Goal: Use online tool/utility: Utilize a website feature to perform a specific function

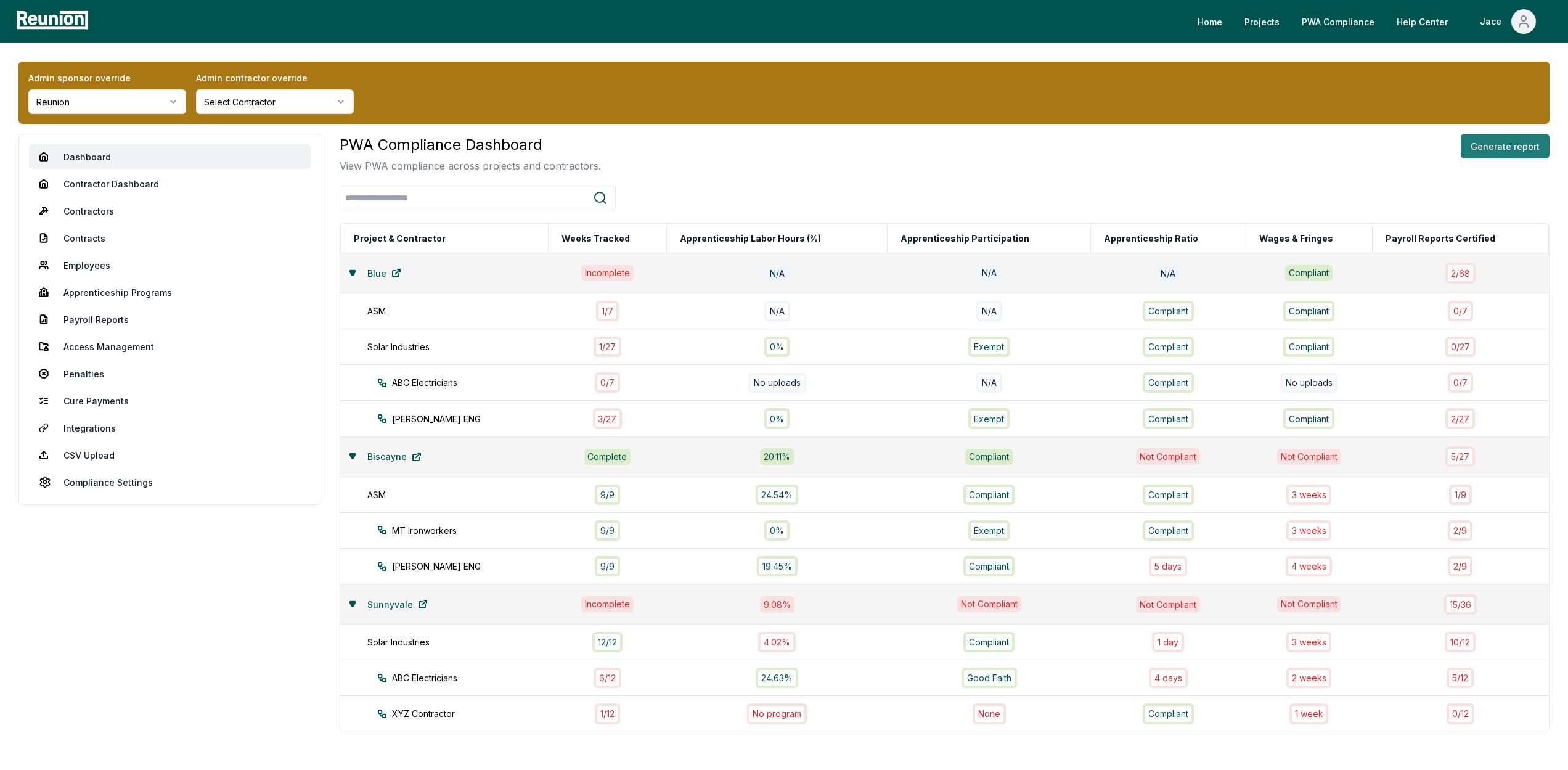
click at [1519, 144] on button "Generate report" at bounding box center [1505, 146] width 89 height 25
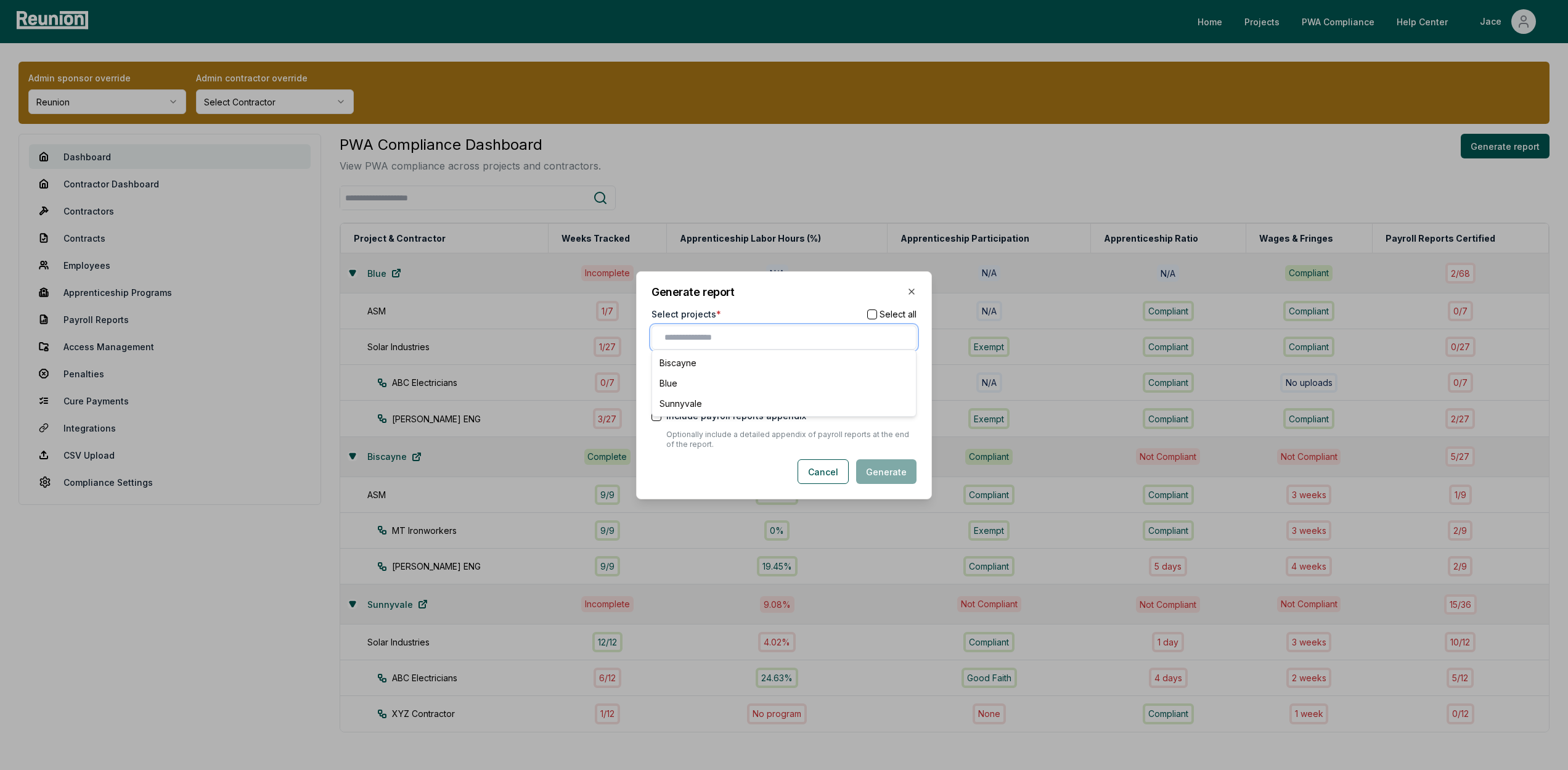
click at [711, 334] on input "text" at bounding box center [786, 337] width 244 height 13
click at [870, 309] on button "button" at bounding box center [872, 314] width 10 height 10
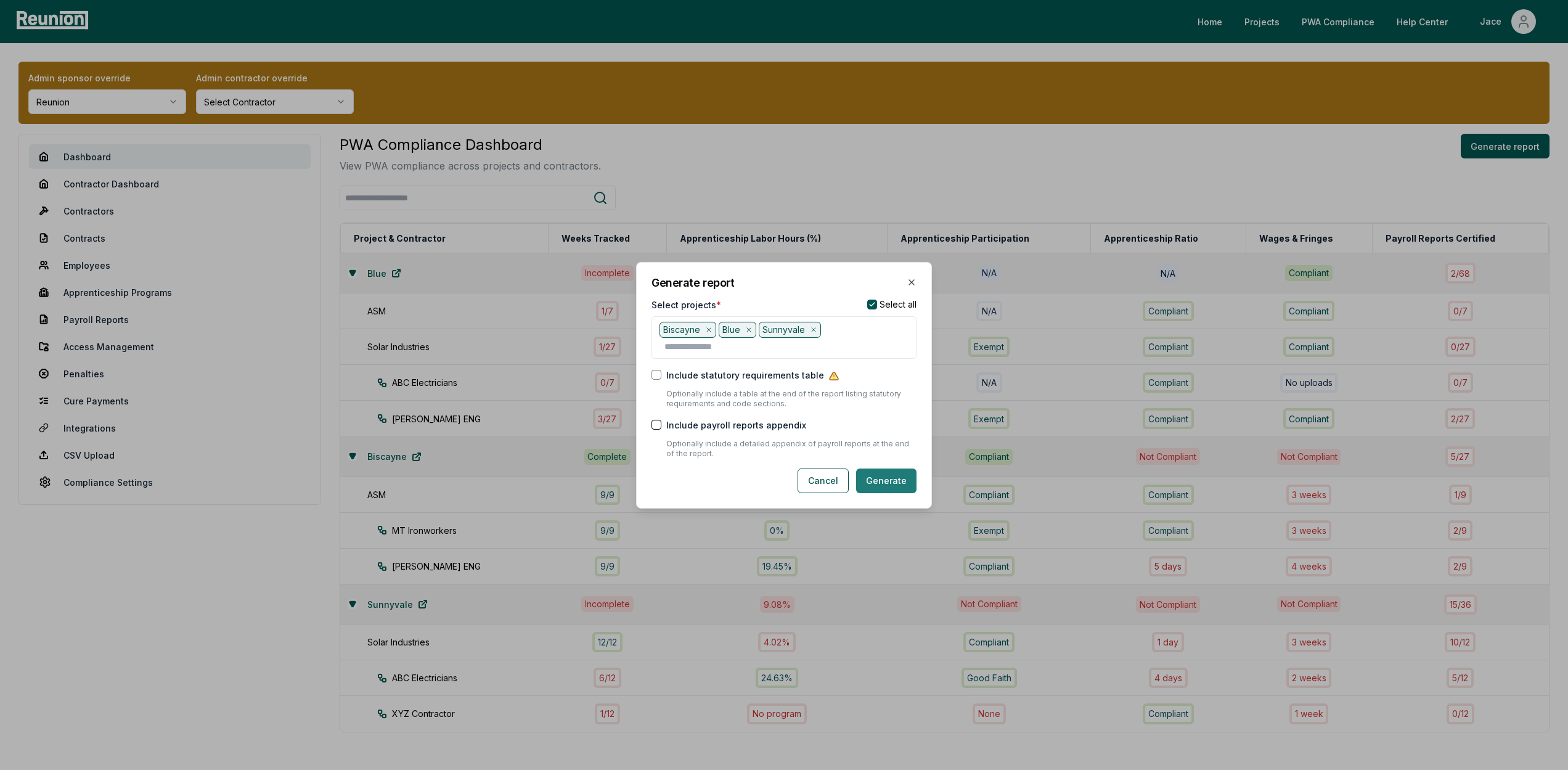
click at [873, 471] on button "Generate" at bounding box center [886, 481] width 60 height 25
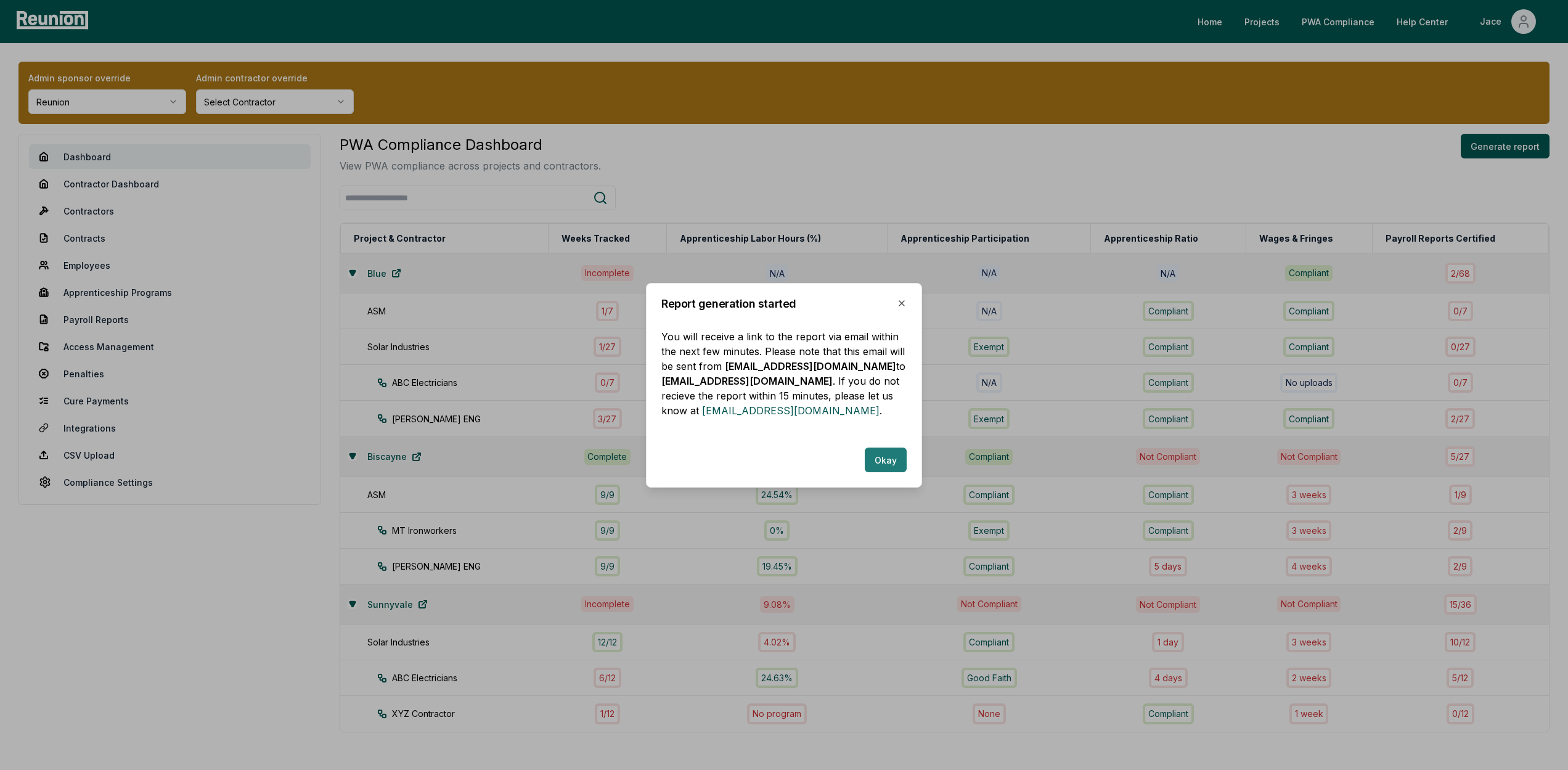
click at [884, 461] on button "Okay" at bounding box center [885, 460] width 42 height 25
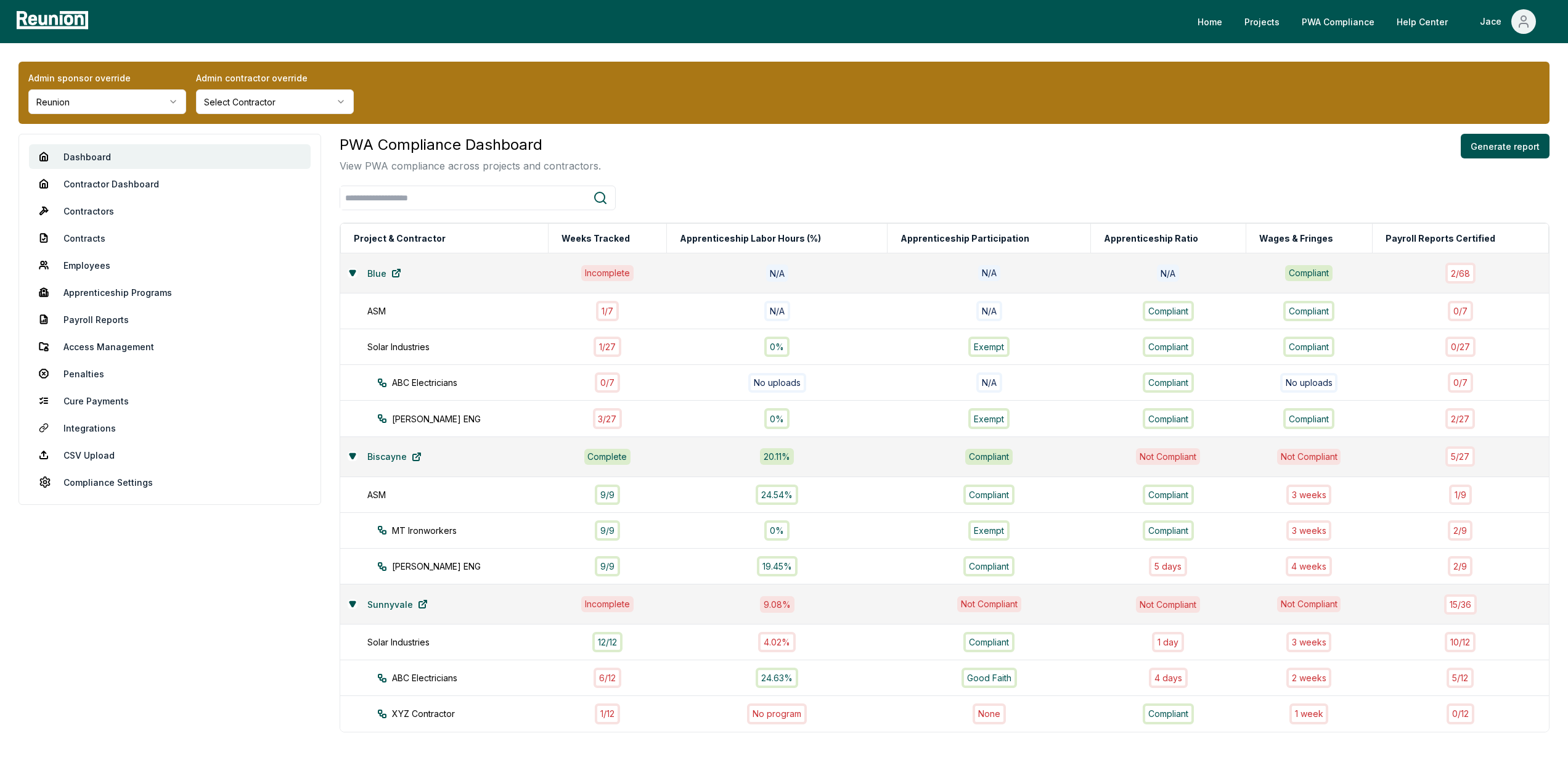
click at [124, 93] on html "Please visit us on your desktop We're working on making our marketplace mobile-…" at bounding box center [784, 425] width 1568 height 850
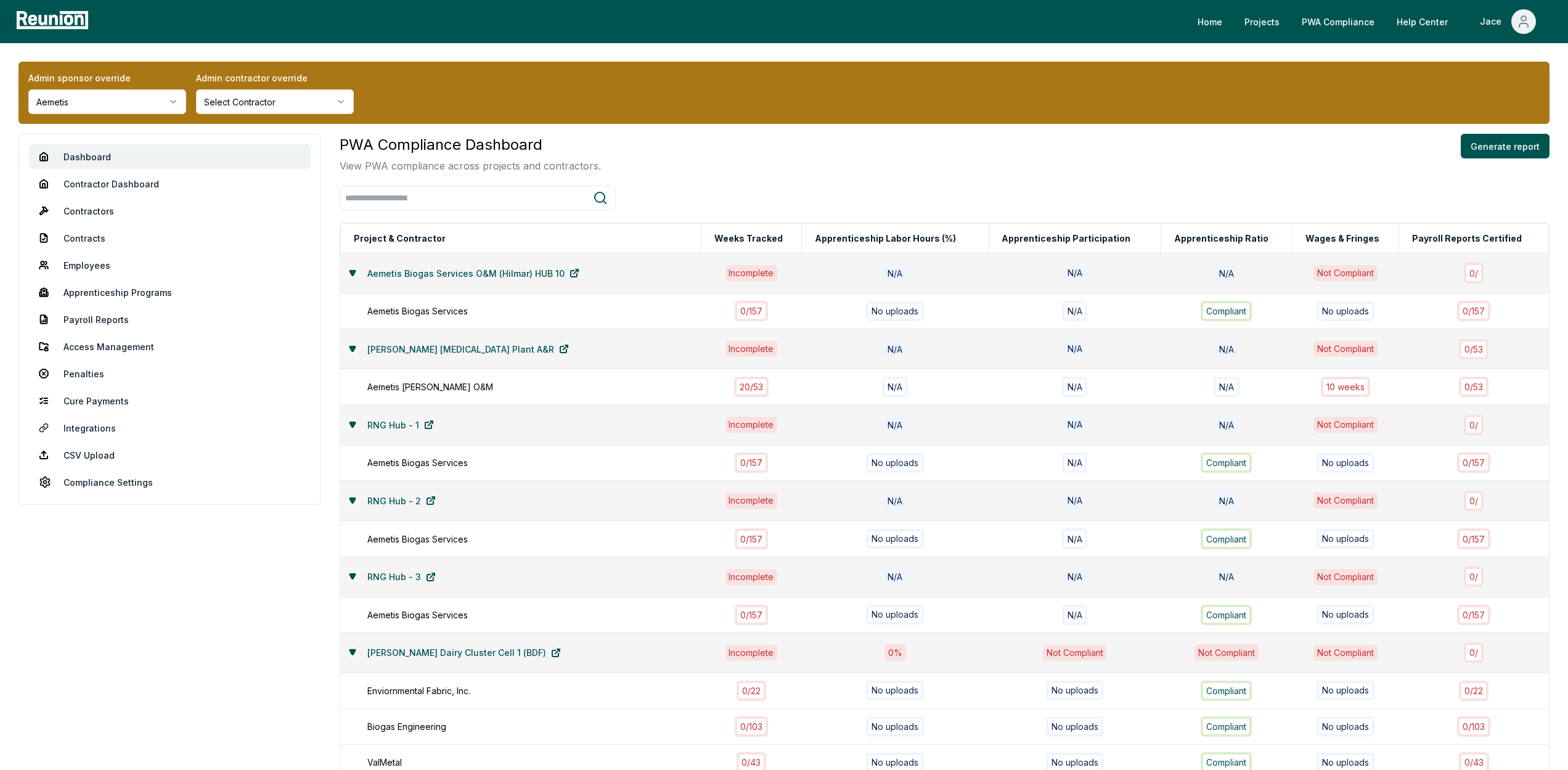
click at [850, 167] on div "PWA Compliance Dashboard View PWA compliance across projects and contractors. G…" at bounding box center [944, 153] width 1210 height 39
click at [1519, 141] on button "Generate report" at bounding box center [1505, 146] width 89 height 25
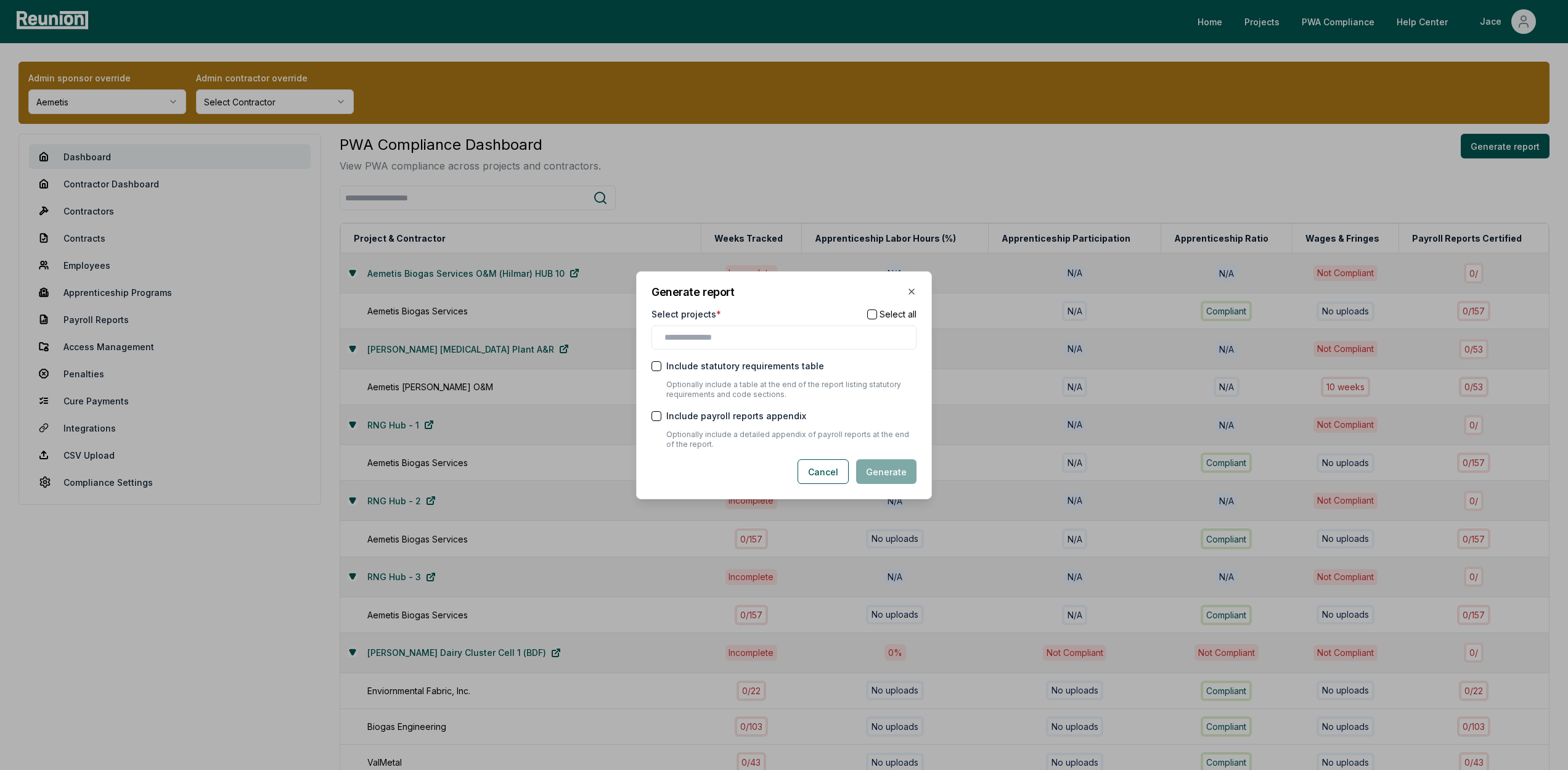
click at [740, 348] on div at bounding box center [784, 338] width 265 height 24
click at [739, 331] on input "text" at bounding box center [786, 337] width 244 height 13
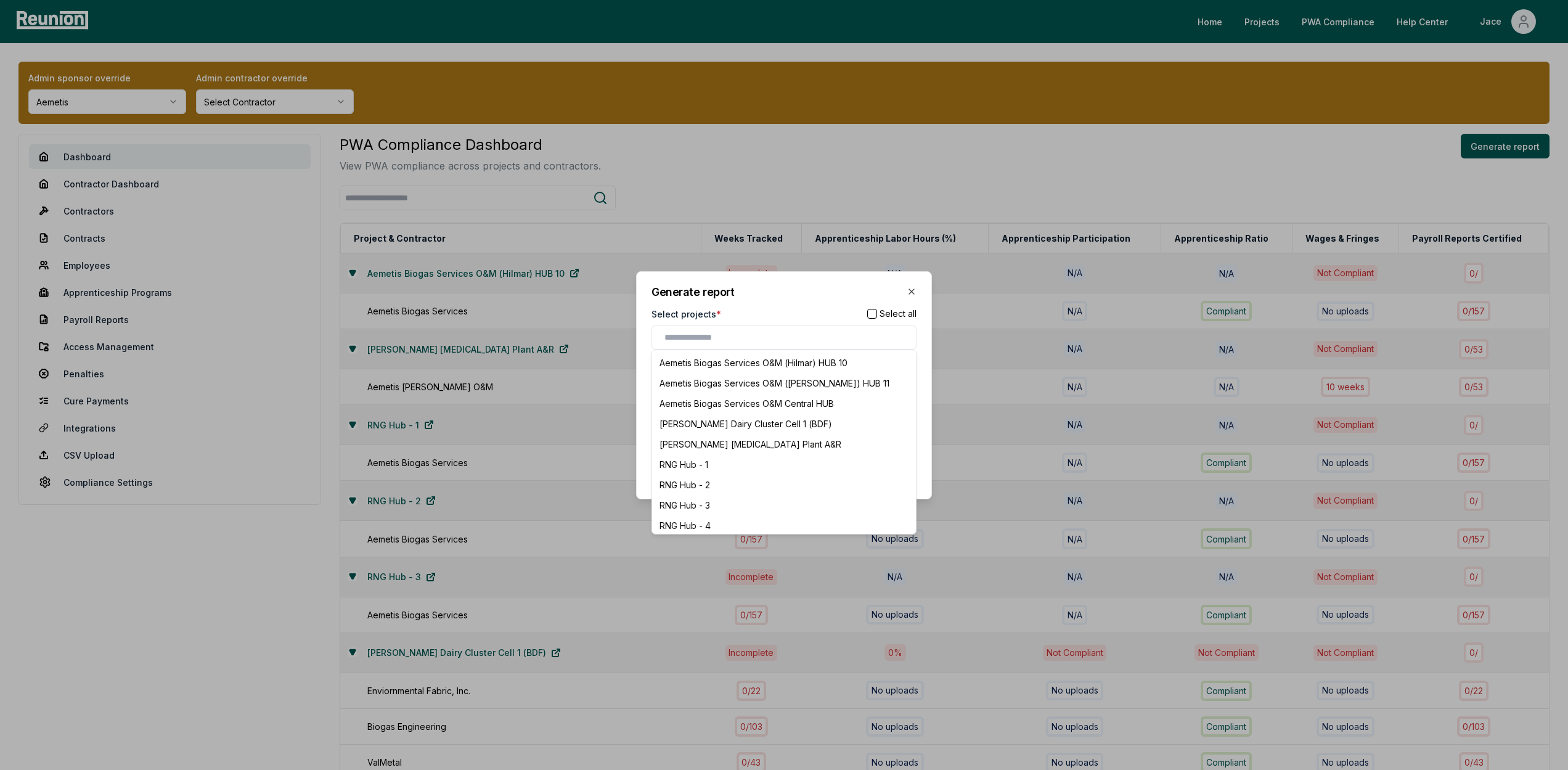
click at [872, 310] on button "button" at bounding box center [872, 314] width 10 height 10
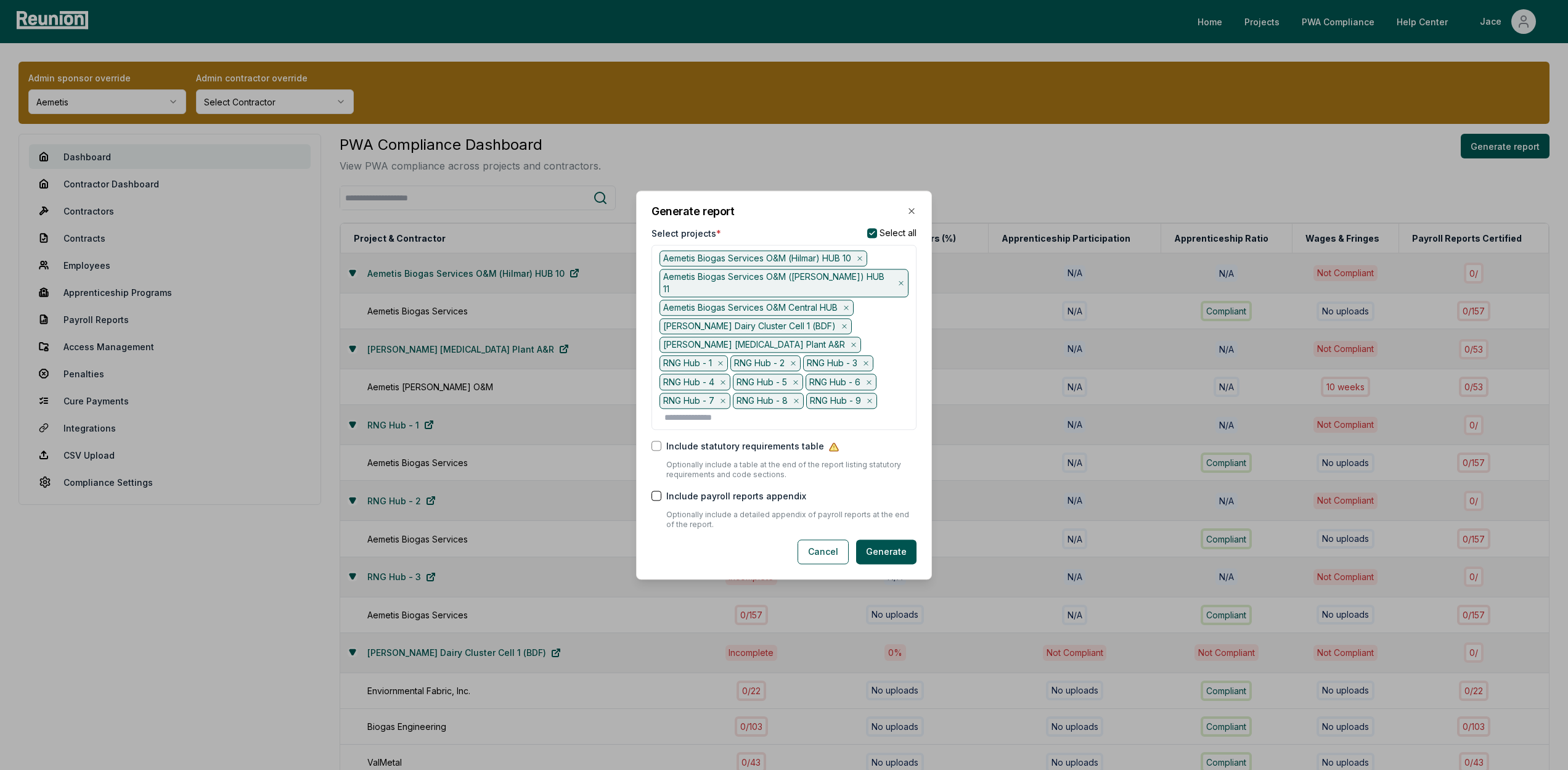
click at [789, 360] on icon at bounding box center [792, 363] width 7 height 7
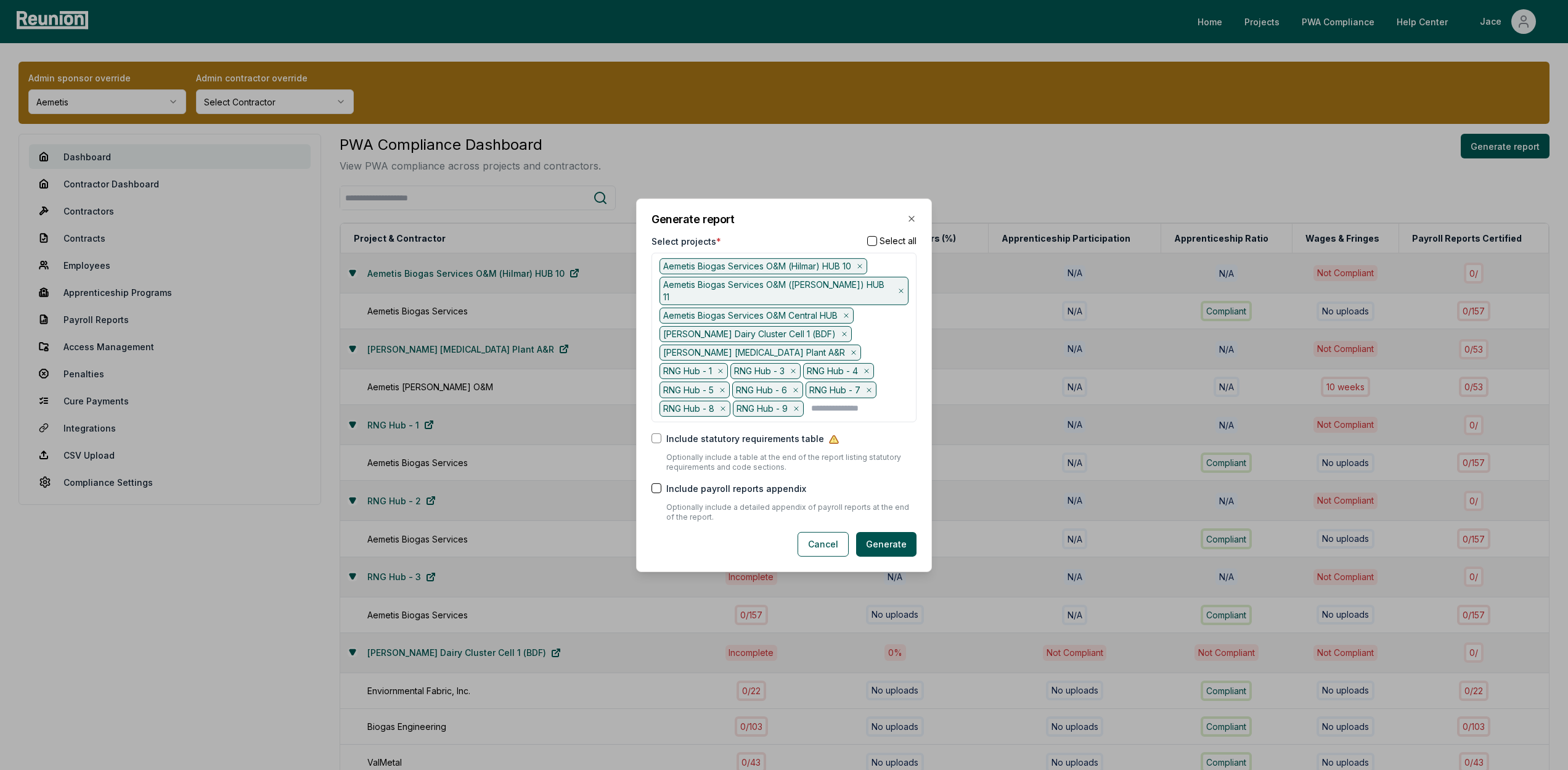
click at [725, 368] on icon at bounding box center [720, 371] width 7 height 7
click at [727, 368] on icon at bounding box center [722, 371] width 7 height 7
click at [727, 369] on icon at bounding box center [723, 372] width 7 height 7
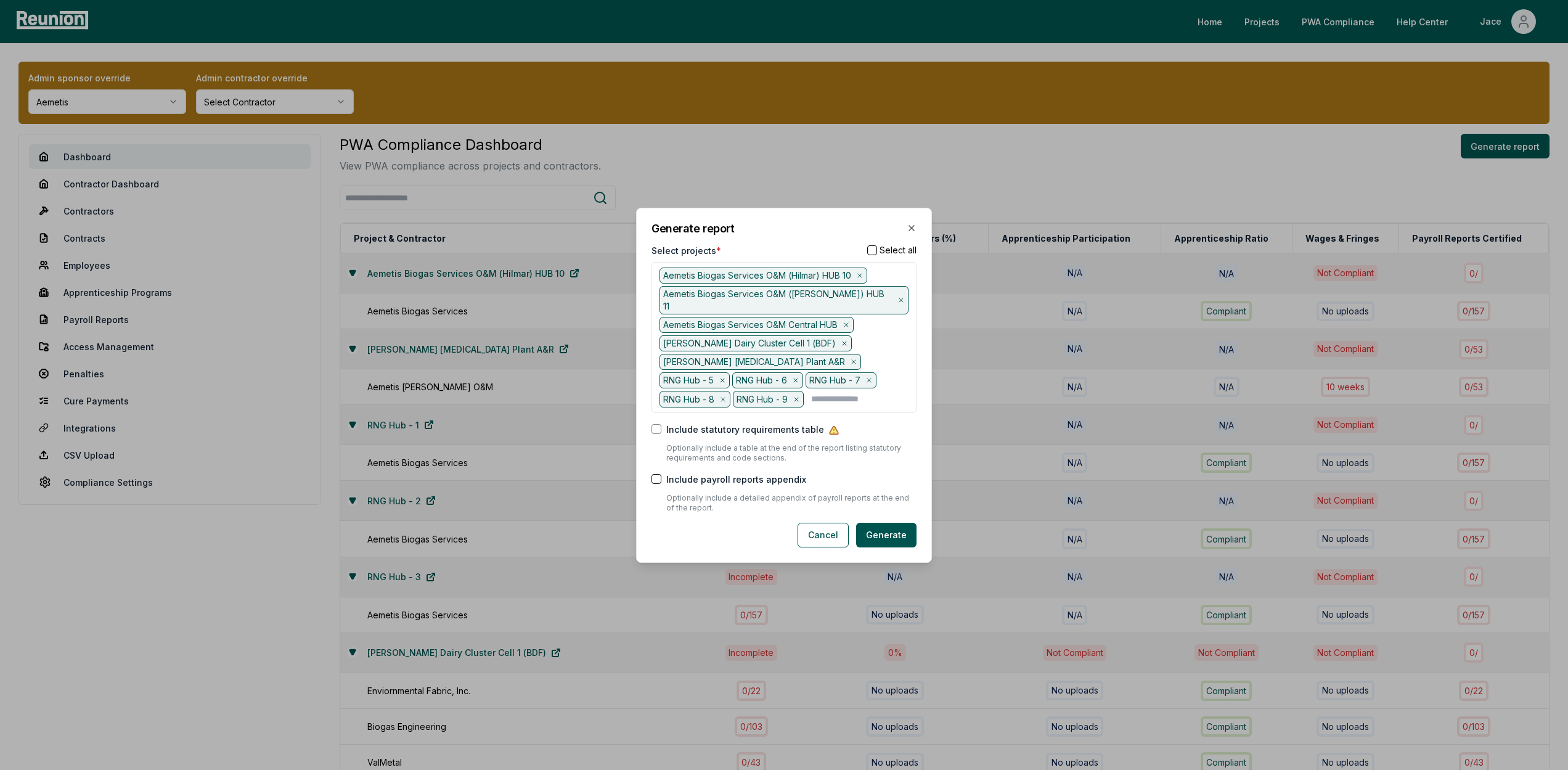
click at [727, 377] on icon at bounding box center [722, 380] width 7 height 7
click at [727, 377] on icon at bounding box center [723, 380] width 7 height 7
click at [727, 379] on icon at bounding box center [723, 382] width 7 height 7
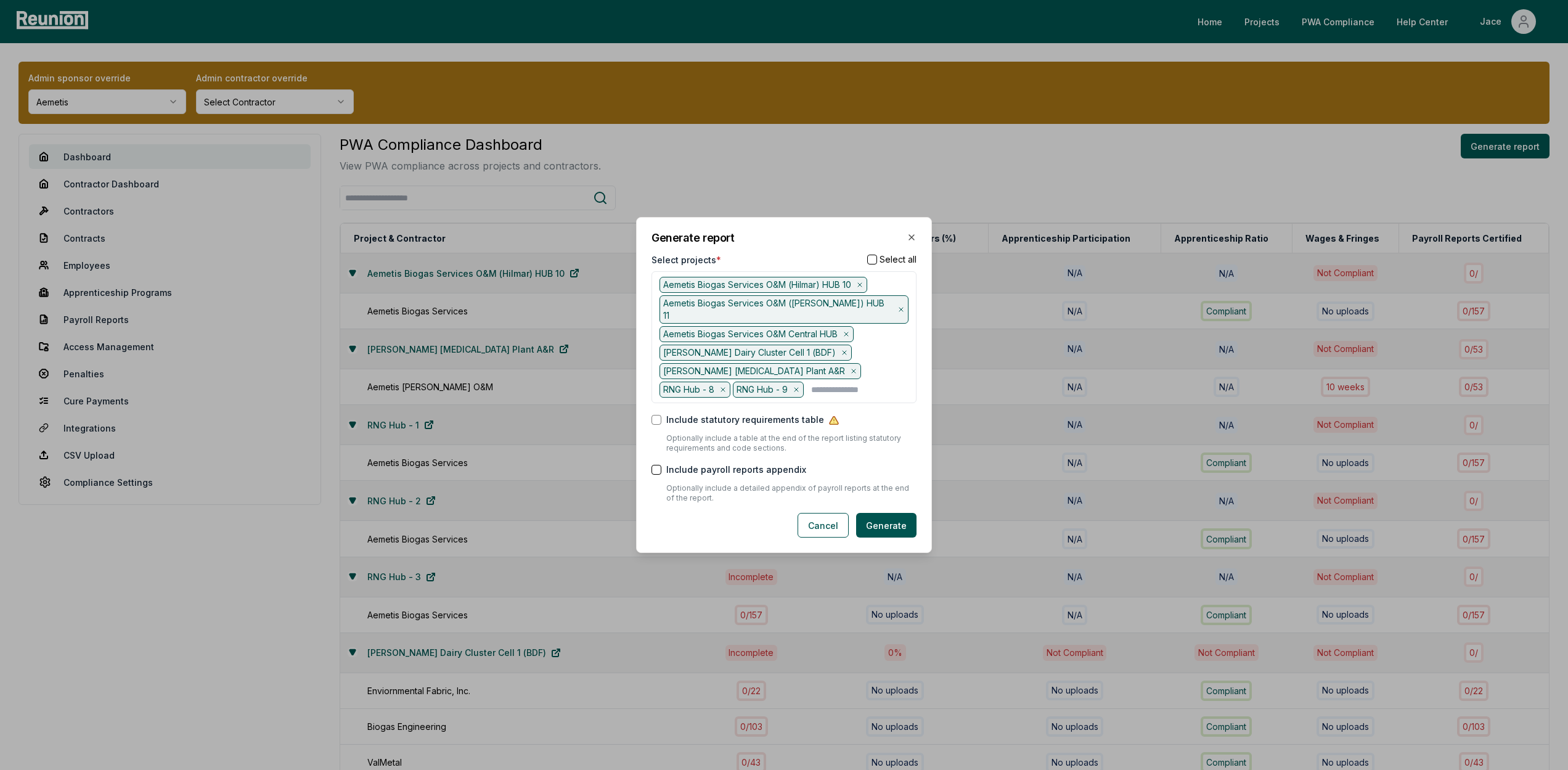
click at [727, 386] on icon at bounding box center [723, 389] width 7 height 7
click at [867, 512] on button "Generate" at bounding box center [886, 524] width 60 height 25
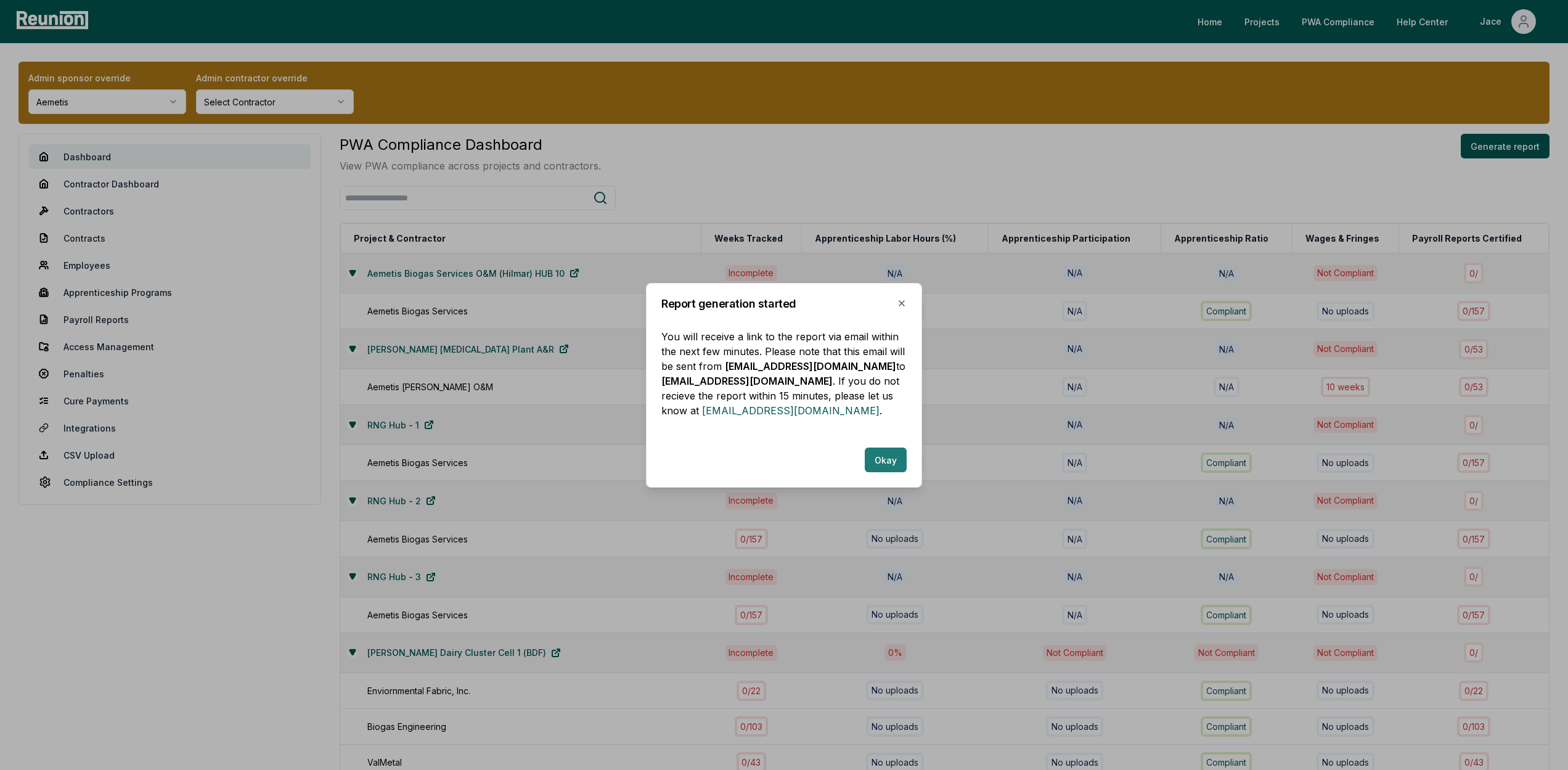
click at [873, 459] on button "Okay" at bounding box center [885, 460] width 42 height 25
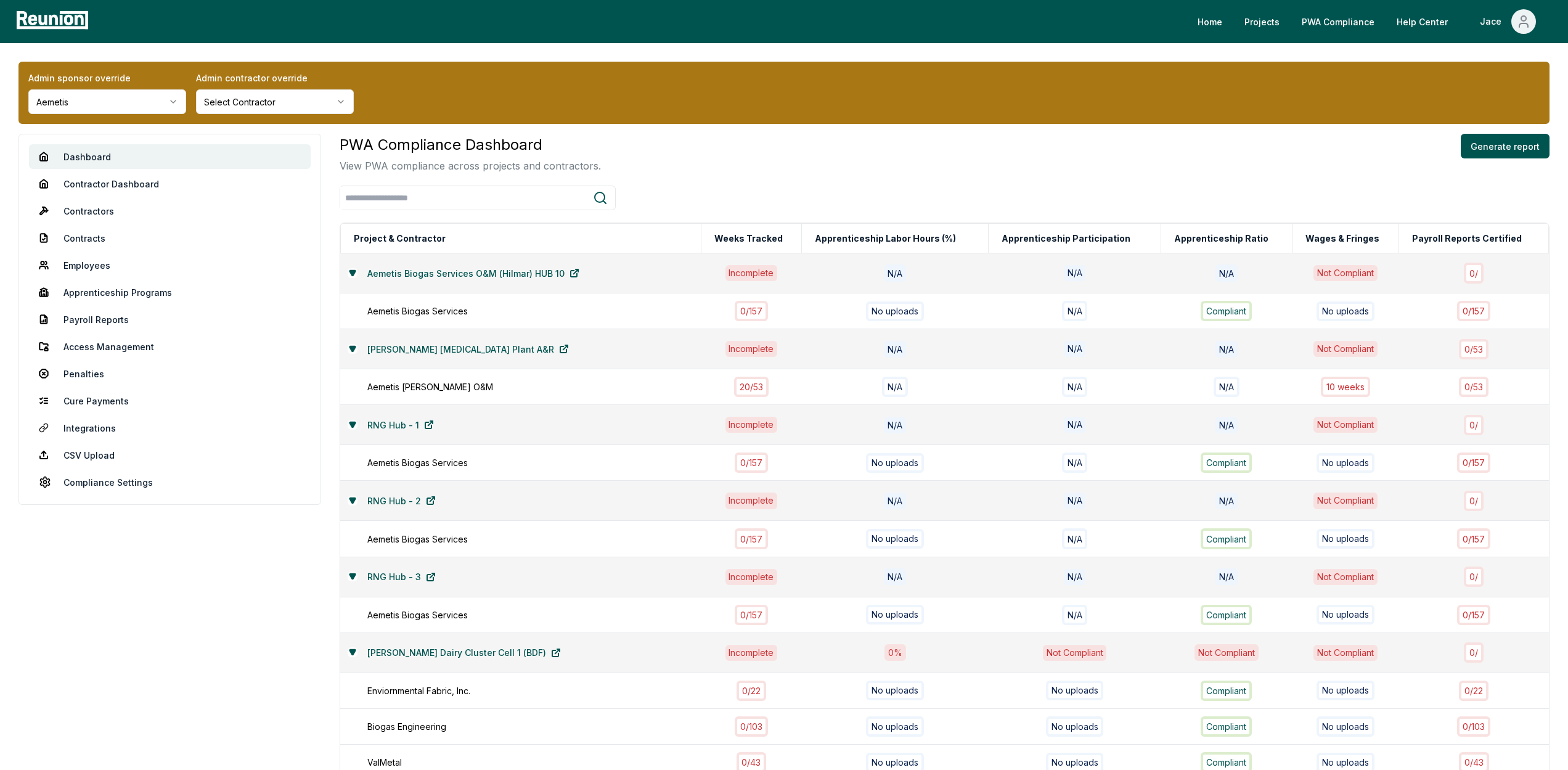
click at [789, 156] on div "PWA Compliance Dashboard View PWA compliance across projects and contractors. G…" at bounding box center [944, 153] width 1210 height 39
